Goal: Navigation & Orientation: Find specific page/section

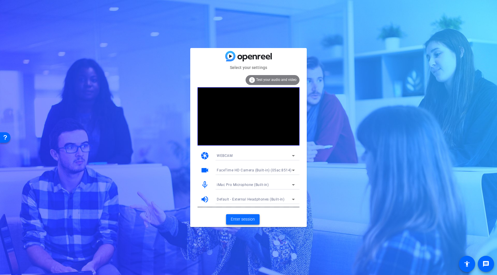
click at [251, 220] on span "Enter session" at bounding box center [243, 219] width 24 height 6
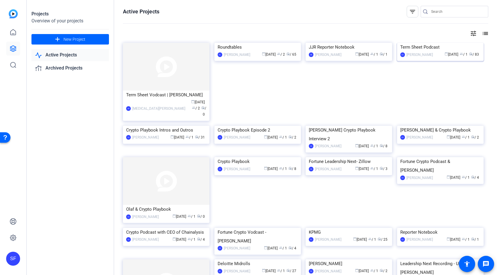
click at [430, 43] on img at bounding box center [440, 43] width 87 height 0
click at [162, 80] on img at bounding box center [166, 67] width 87 height 48
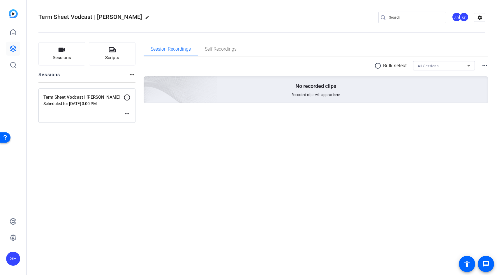
click at [130, 114] on mat-icon "more_horiz" at bounding box center [127, 113] width 7 height 7
click at [223, 131] on div at bounding box center [248, 137] width 497 height 275
click at [131, 73] on mat-icon "more_horiz" at bounding box center [131, 74] width 7 height 7
click at [228, 146] on div at bounding box center [248, 137] width 497 height 275
click at [12, 50] on icon at bounding box center [13, 49] width 6 height 6
